Goal: Information Seeking & Learning: Check status

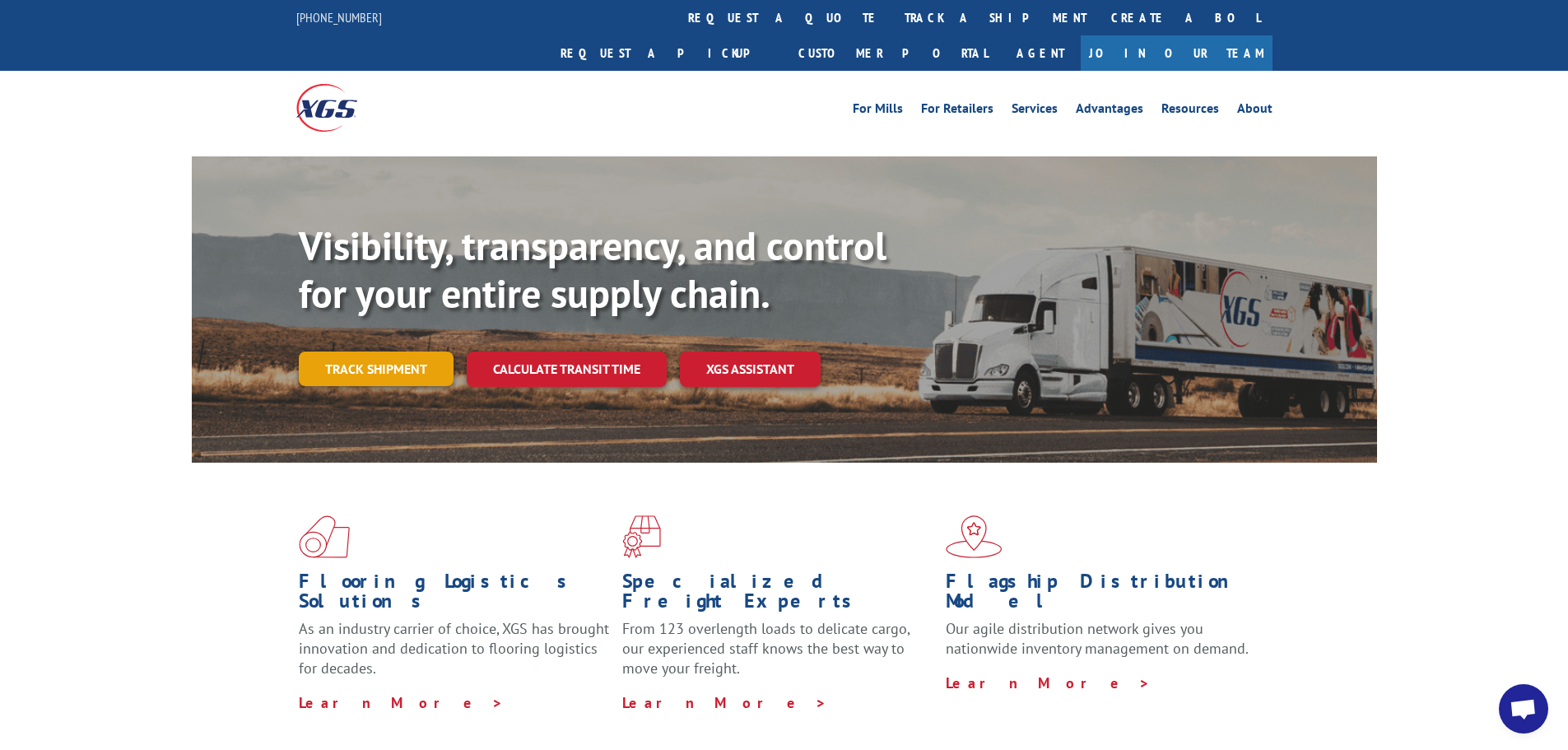
click at [384, 352] on link "Track shipment" at bounding box center [376, 369] width 155 height 34
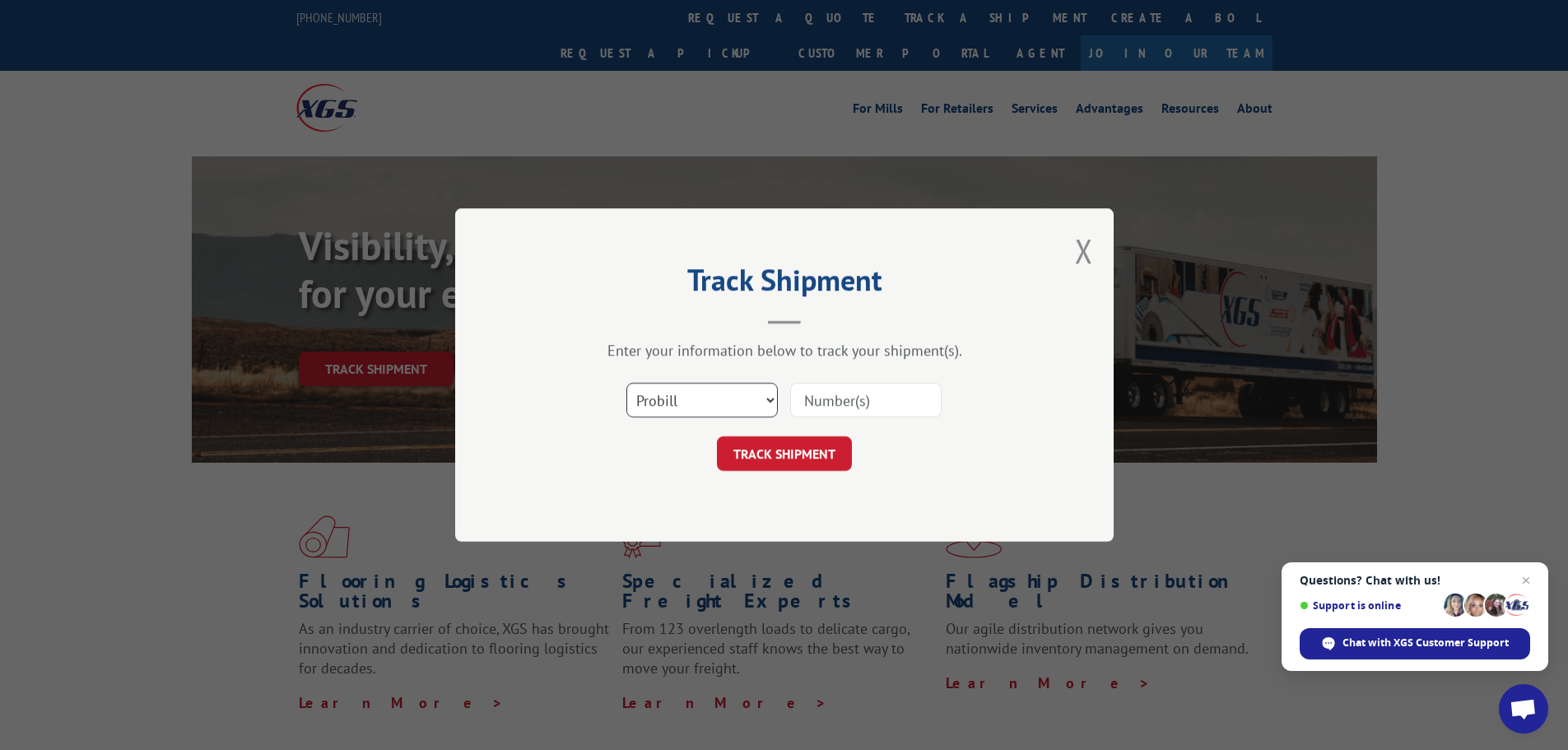
click at [712, 402] on select "Select category... Probill BOL PO" at bounding box center [703, 400] width 152 height 34
select select "bol"
click at [627, 383] on select "Select category... Probill BOL PO" at bounding box center [703, 400] width 152 height 34
click at [852, 396] on input at bounding box center [866, 400] width 152 height 34
paste input "3375193"
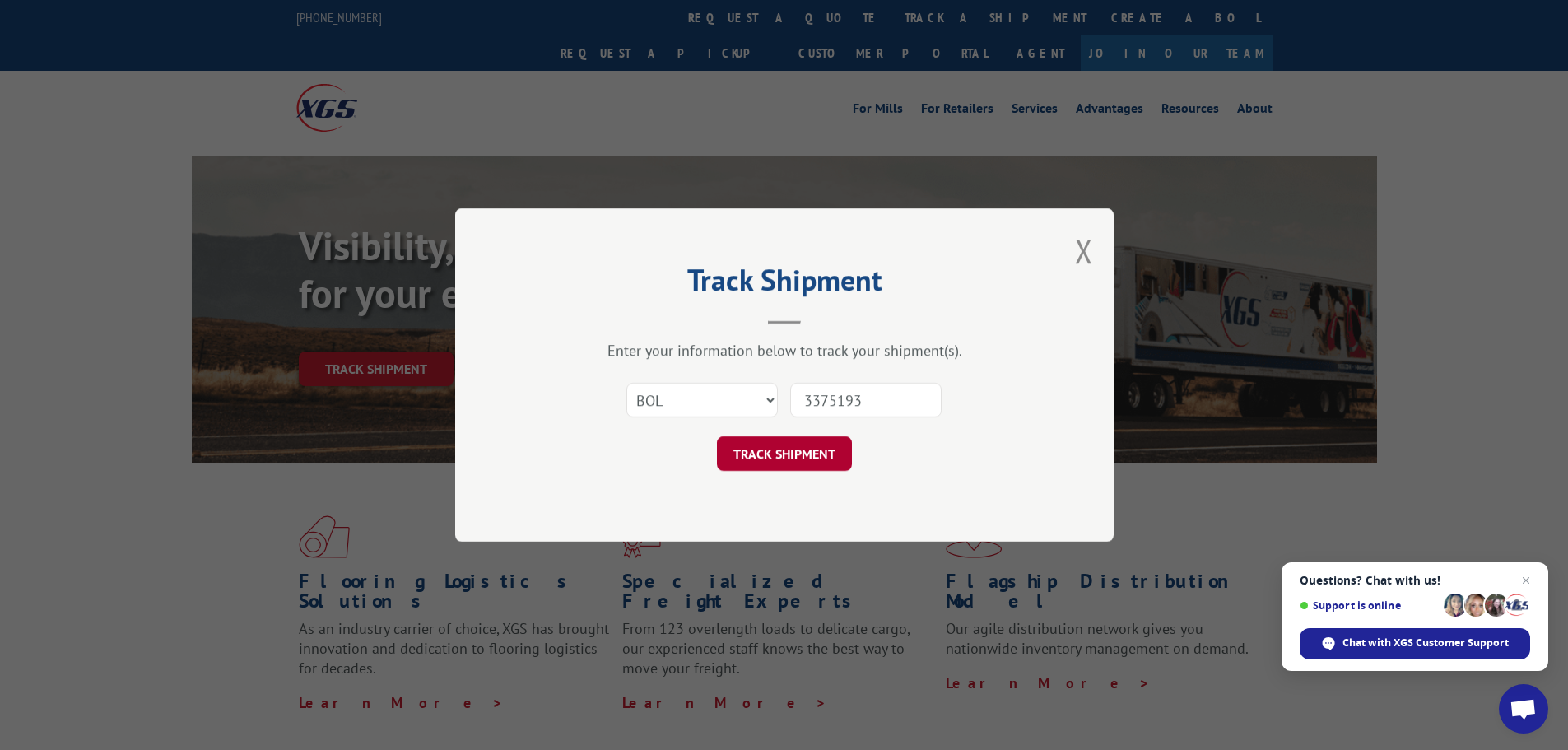
type input "3375193"
click at [773, 448] on button "TRACK SHIPMENT" at bounding box center [785, 453] width 135 height 34
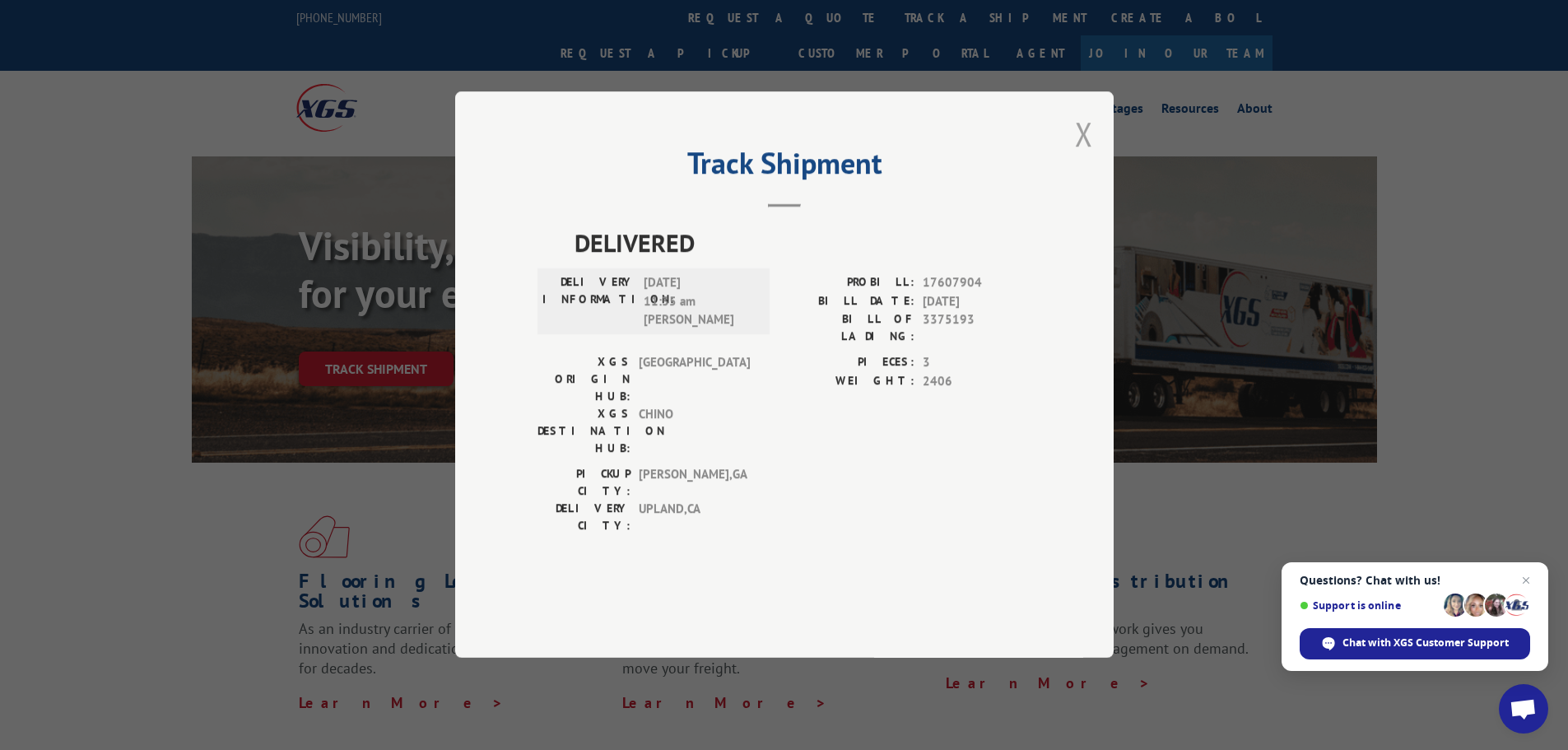
click at [1082, 156] on button "Close modal" at bounding box center [1084, 133] width 19 height 44
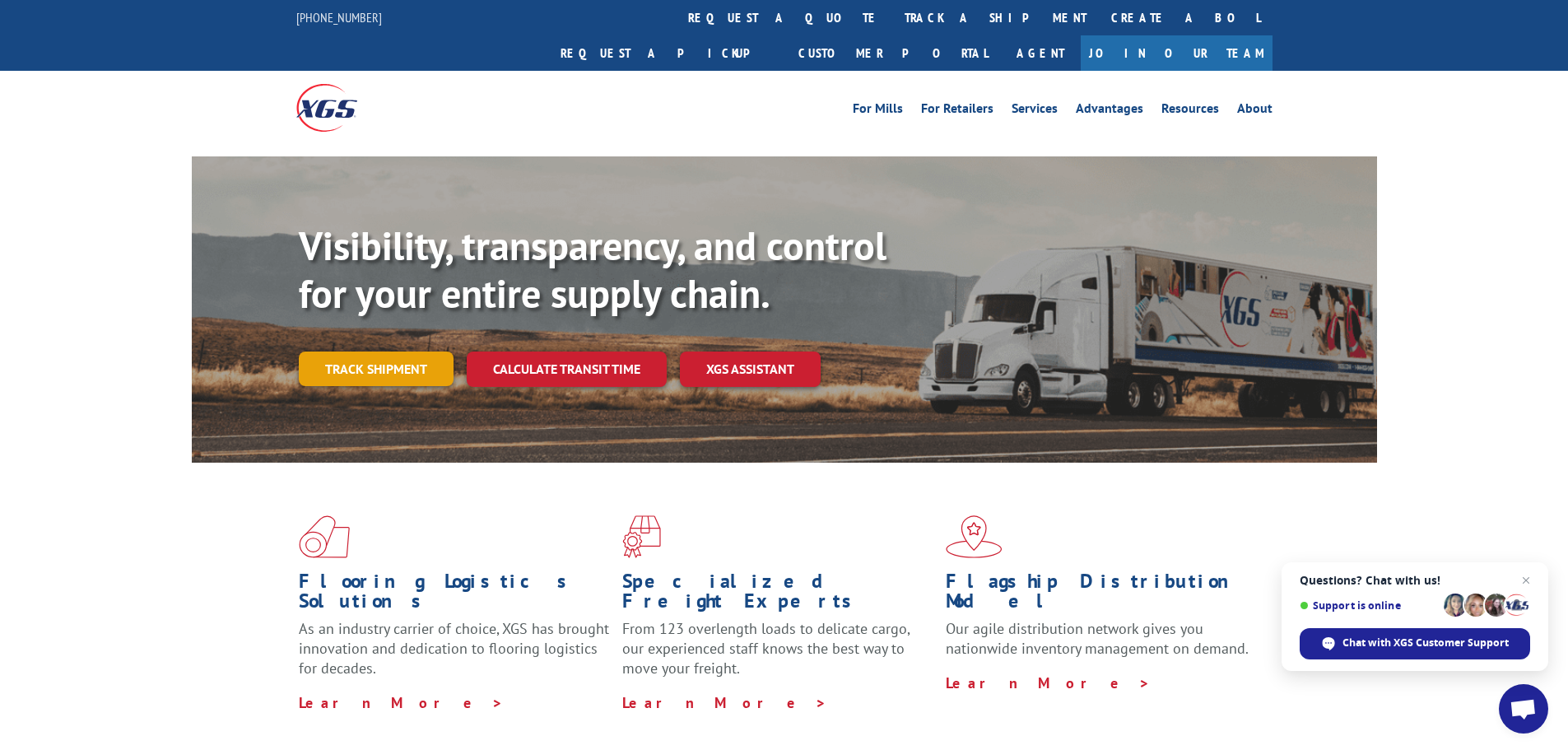
click at [407, 352] on link "Track shipment" at bounding box center [376, 369] width 155 height 34
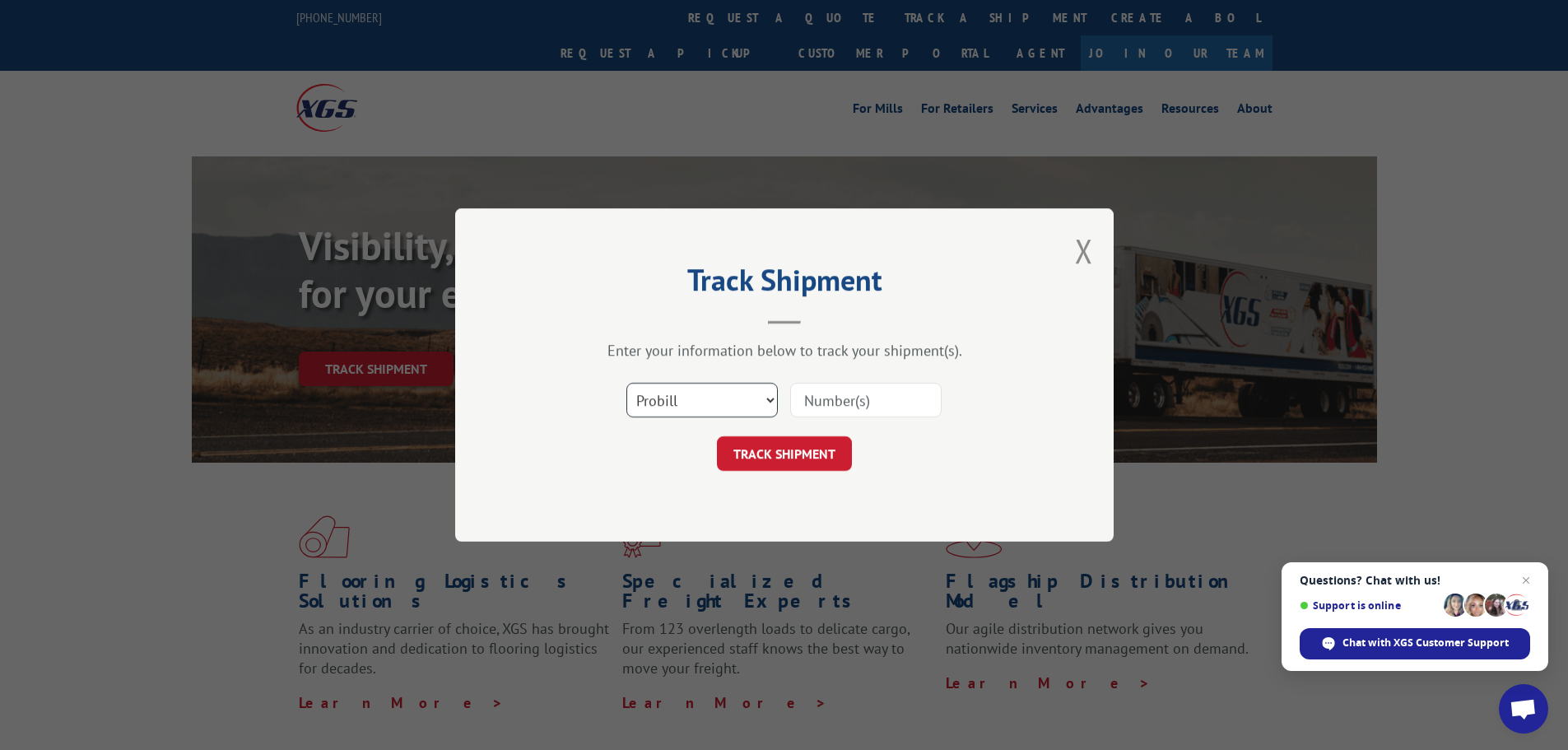
click at [700, 396] on select "Select category... Probill BOL PO" at bounding box center [703, 400] width 152 height 34
select select "bol"
click at [627, 383] on select "Select category... Probill BOL PO" at bounding box center [703, 400] width 152 height 34
paste input "3375193"
type input "3375193"
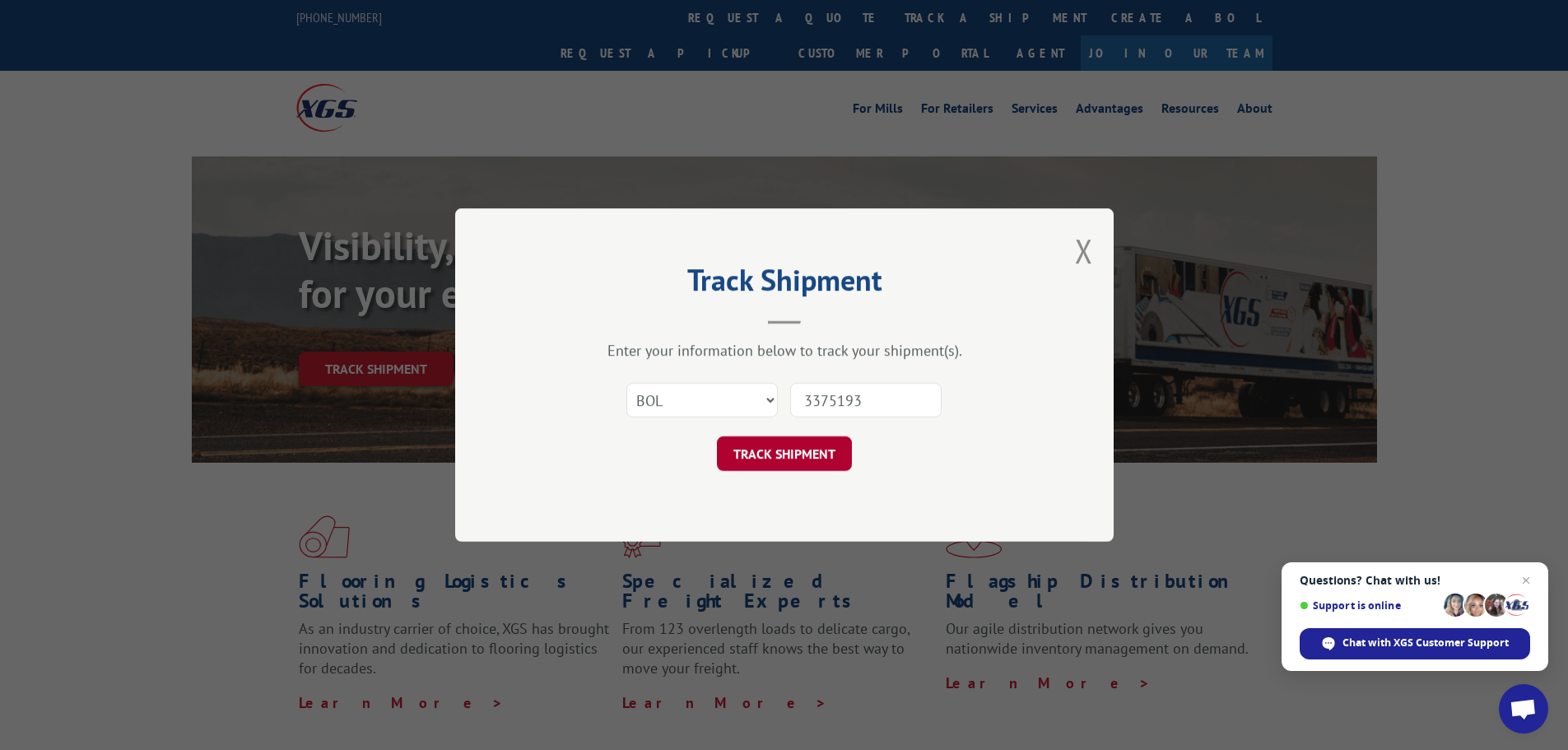
click at [769, 460] on button "TRACK SHIPMENT" at bounding box center [785, 453] width 135 height 34
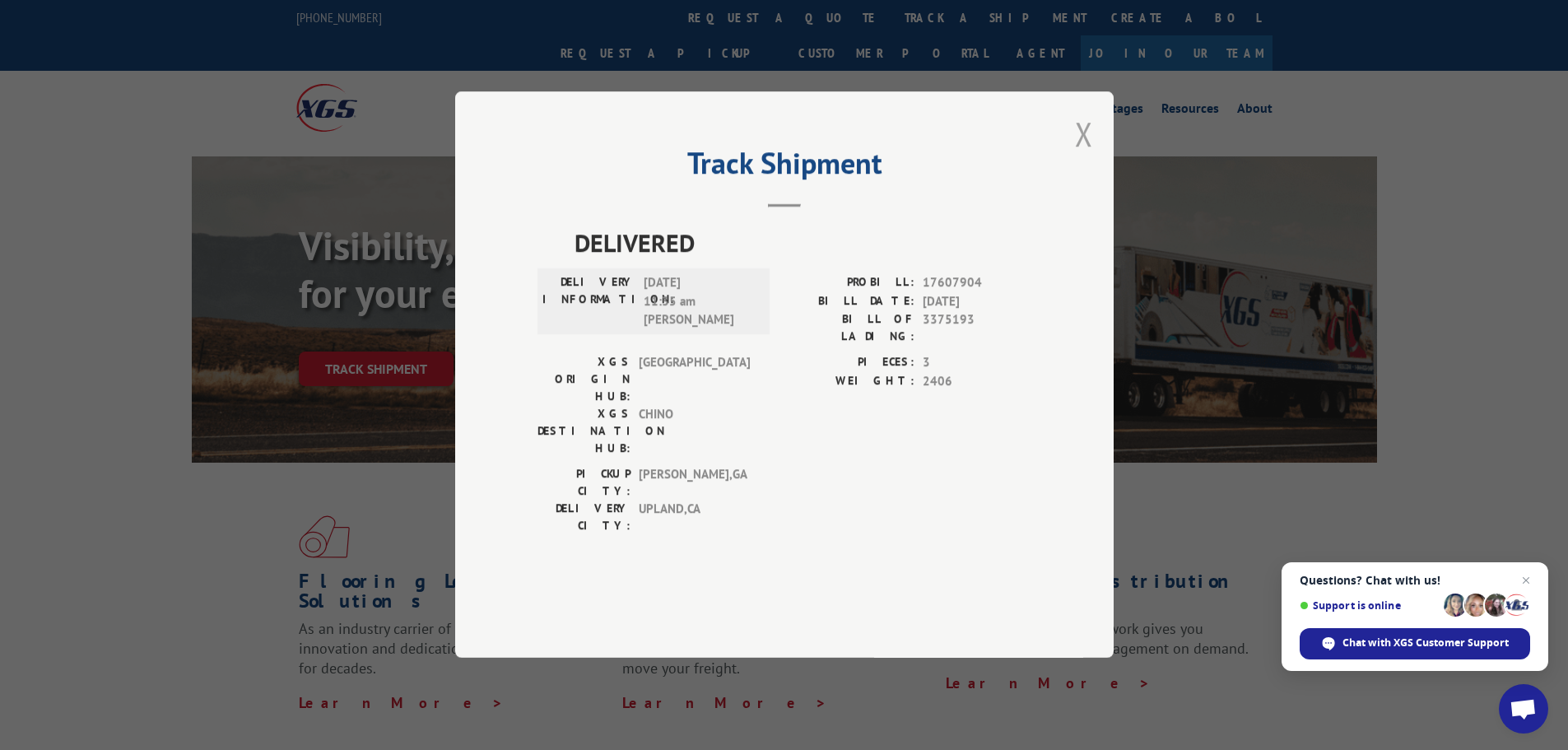
click at [1085, 156] on button "Close modal" at bounding box center [1084, 133] width 19 height 44
